Goal: Task Accomplishment & Management: Manage account settings

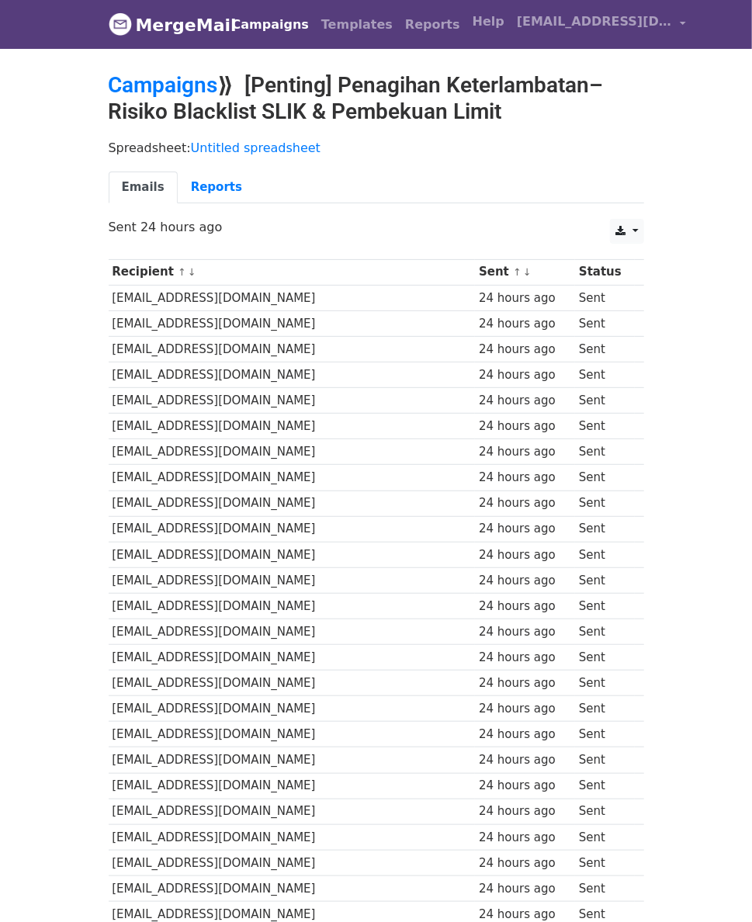
click at [218, 40] on div "Campaigns Templates Reports Open Gmail Daily emails left: 50 Help tiktokshoppay…" at bounding box center [455, 24] width 474 height 36
click at [226, 33] on link "Campaigns" at bounding box center [270, 24] width 89 height 31
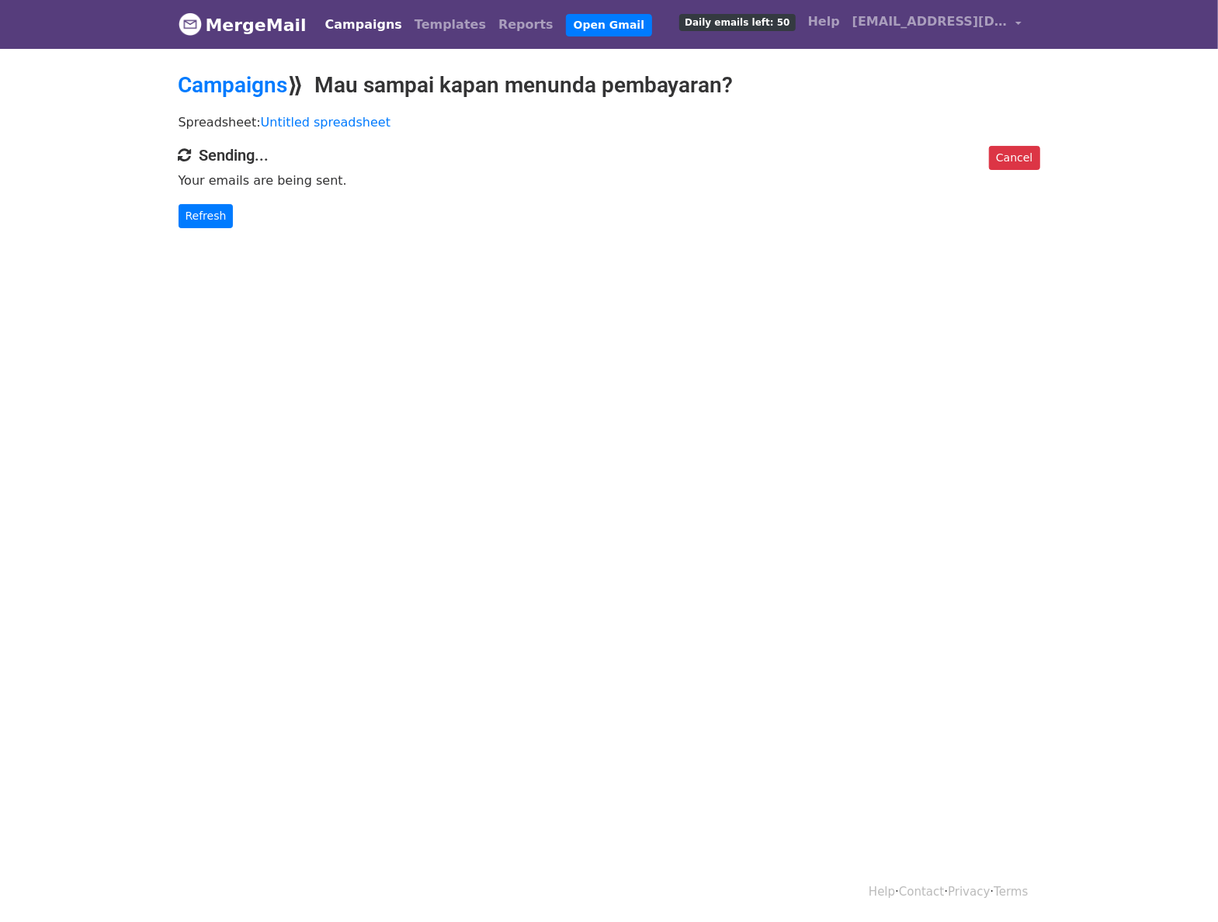
click at [1172, 235] on body "MergeMail Campaigns Templates Reports Open Gmail Daily emails left: 50 Help [EM…" at bounding box center [609, 145] width 1218 height 290
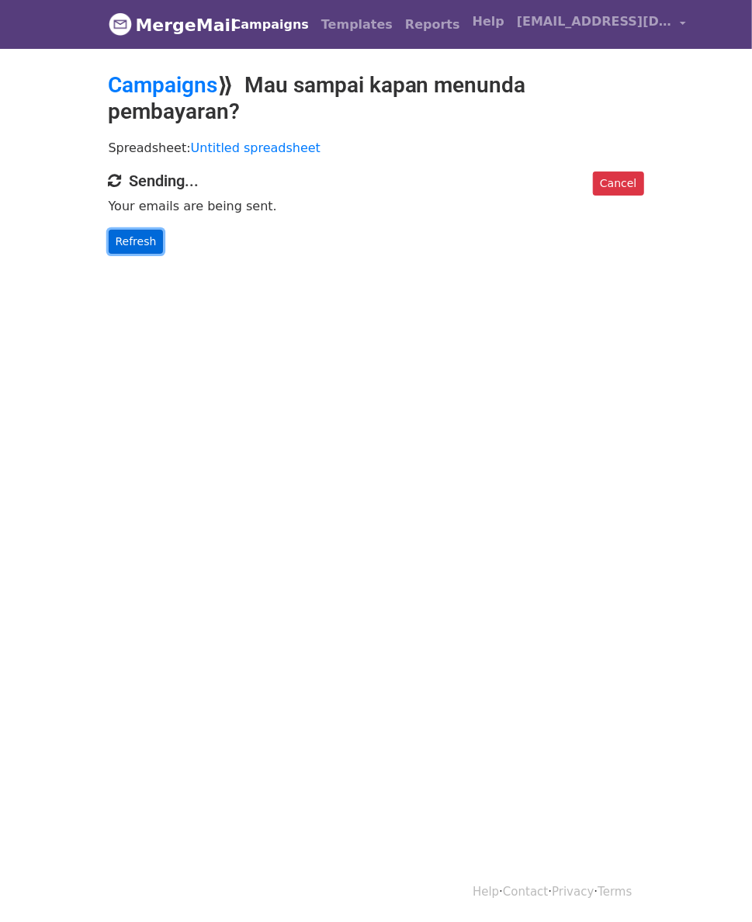
click at [109, 230] on link "Refresh" at bounding box center [136, 242] width 55 height 24
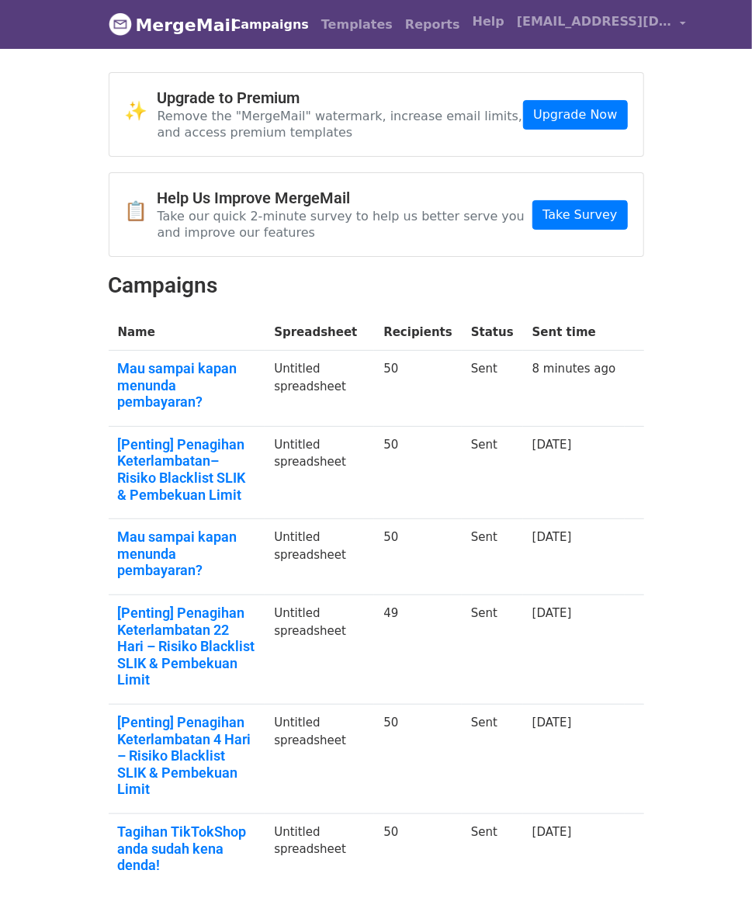
click at [140, 351] on td "Mau sampai kapan menunda pembayaran?" at bounding box center [187, 389] width 157 height 76
click at [137, 360] on link "Mau sampai kapan menunda pembayaran?" at bounding box center [187, 385] width 138 height 50
